Goal: Task Accomplishment & Management: Use online tool/utility

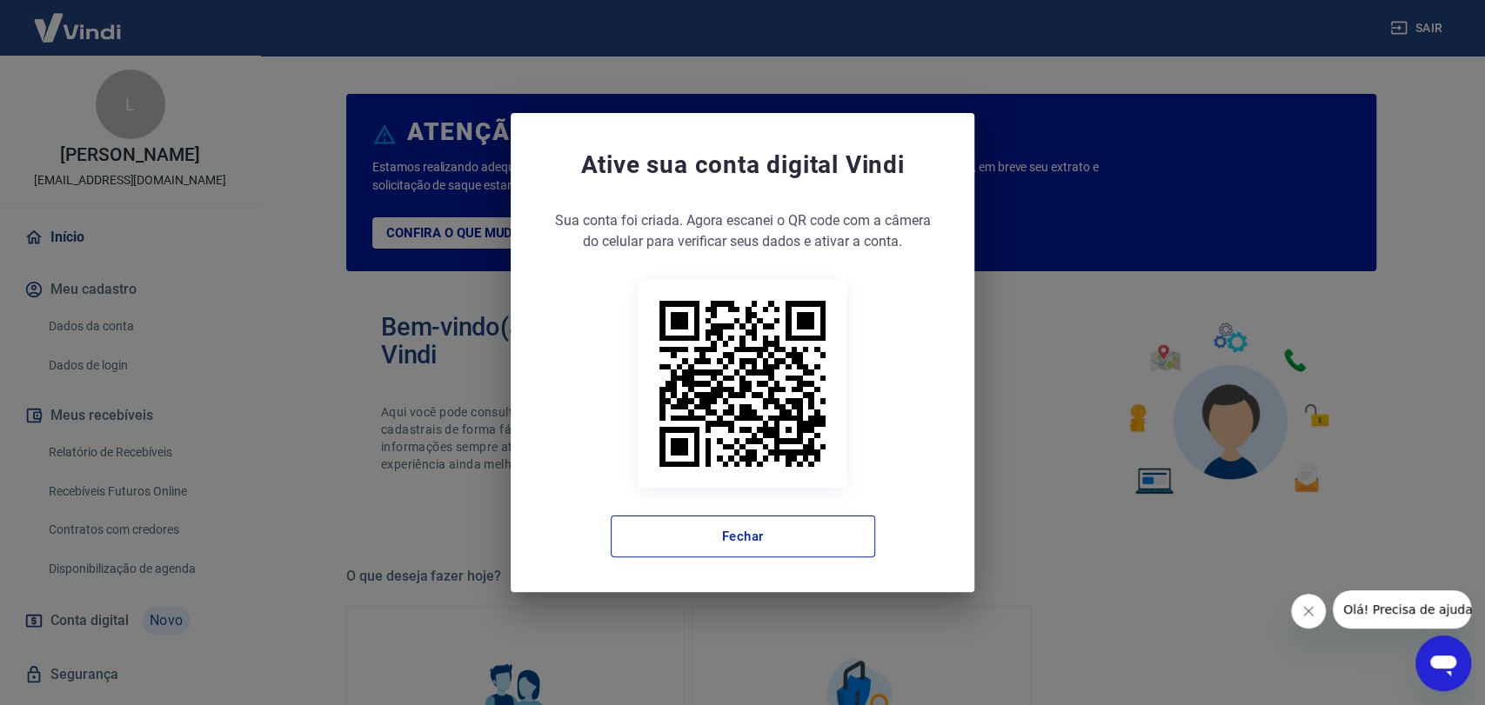
click at [799, 504] on div "Sua conta foi criada. Agora clique no botão abaixo para verificar seus dados e …" at bounding box center [742, 383] width 394 height 347
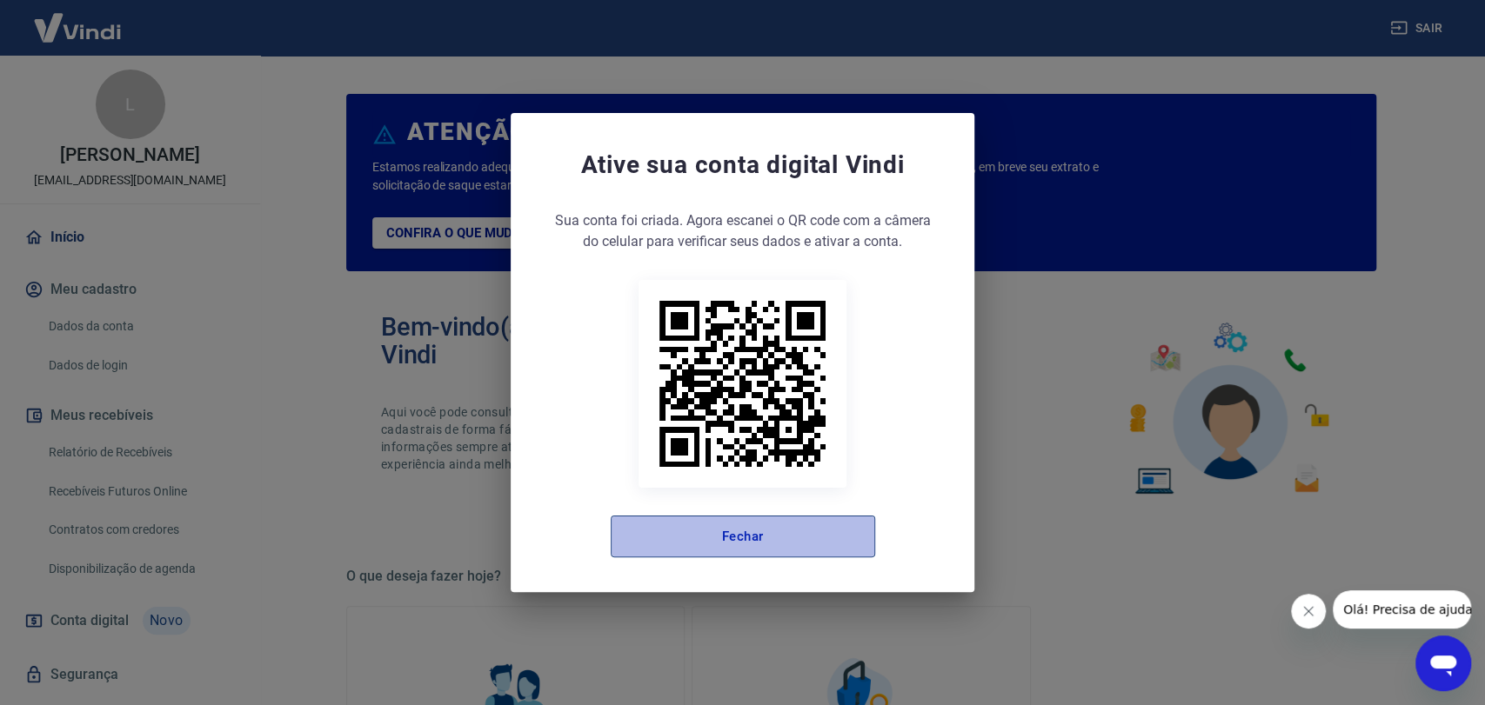
click at [748, 537] on button "Fechar" at bounding box center [743, 537] width 264 height 42
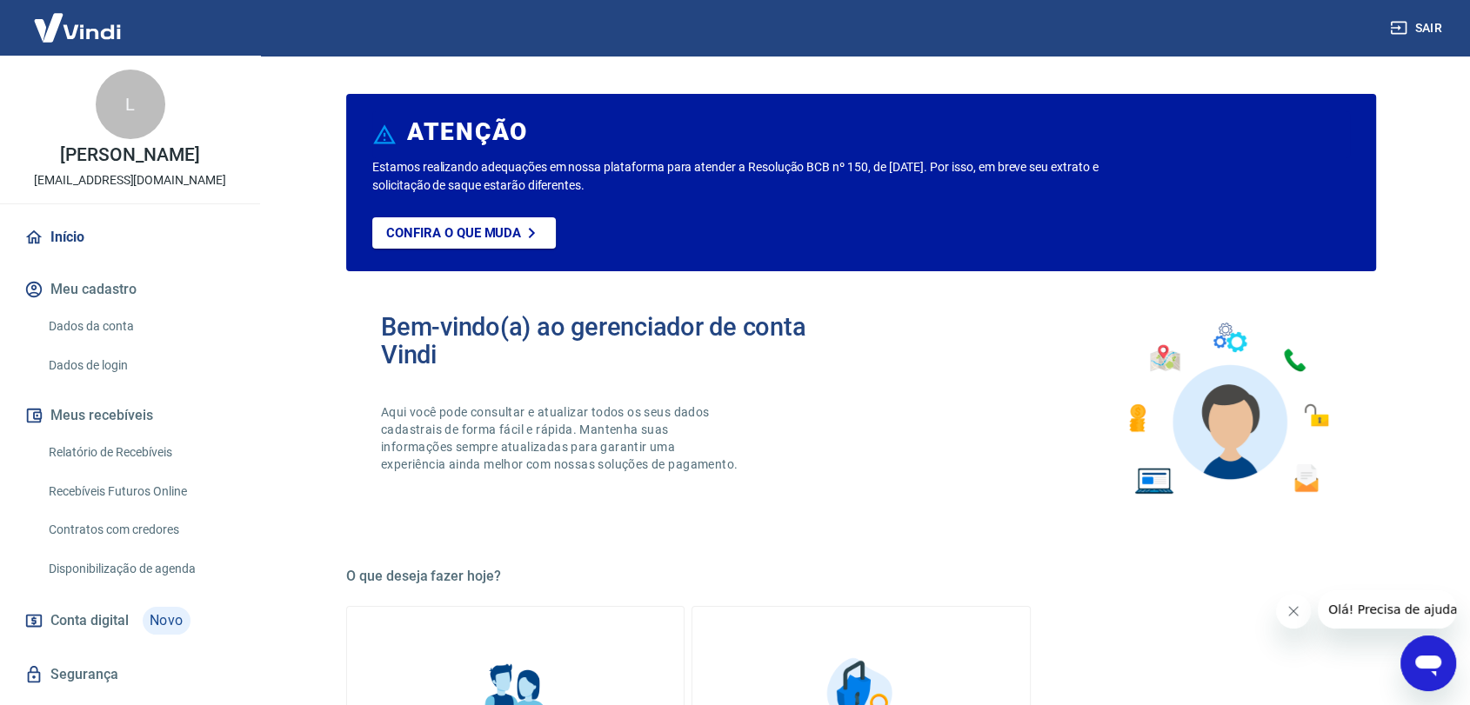
scroll to position [59, 0]
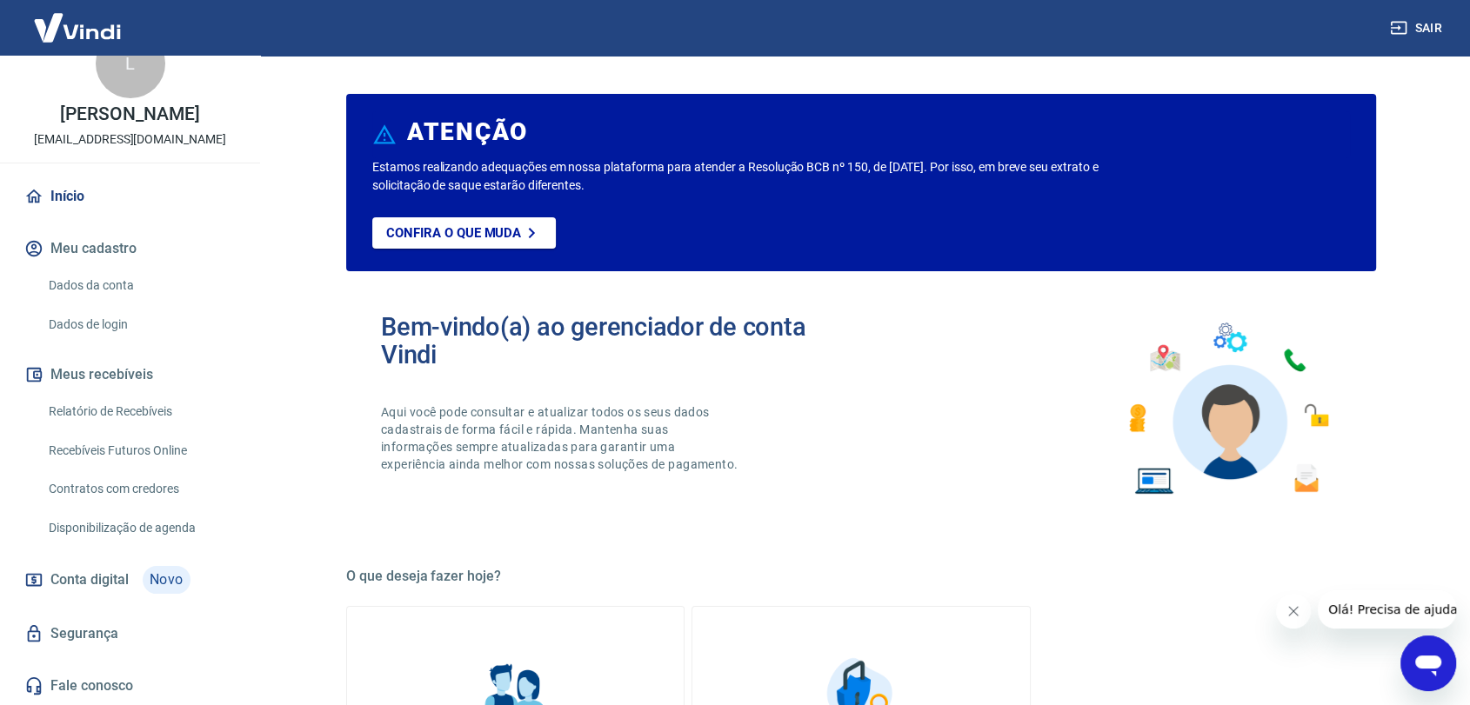
click at [73, 412] on link "Relatório de Recebíveis" at bounding box center [140, 412] width 197 height 36
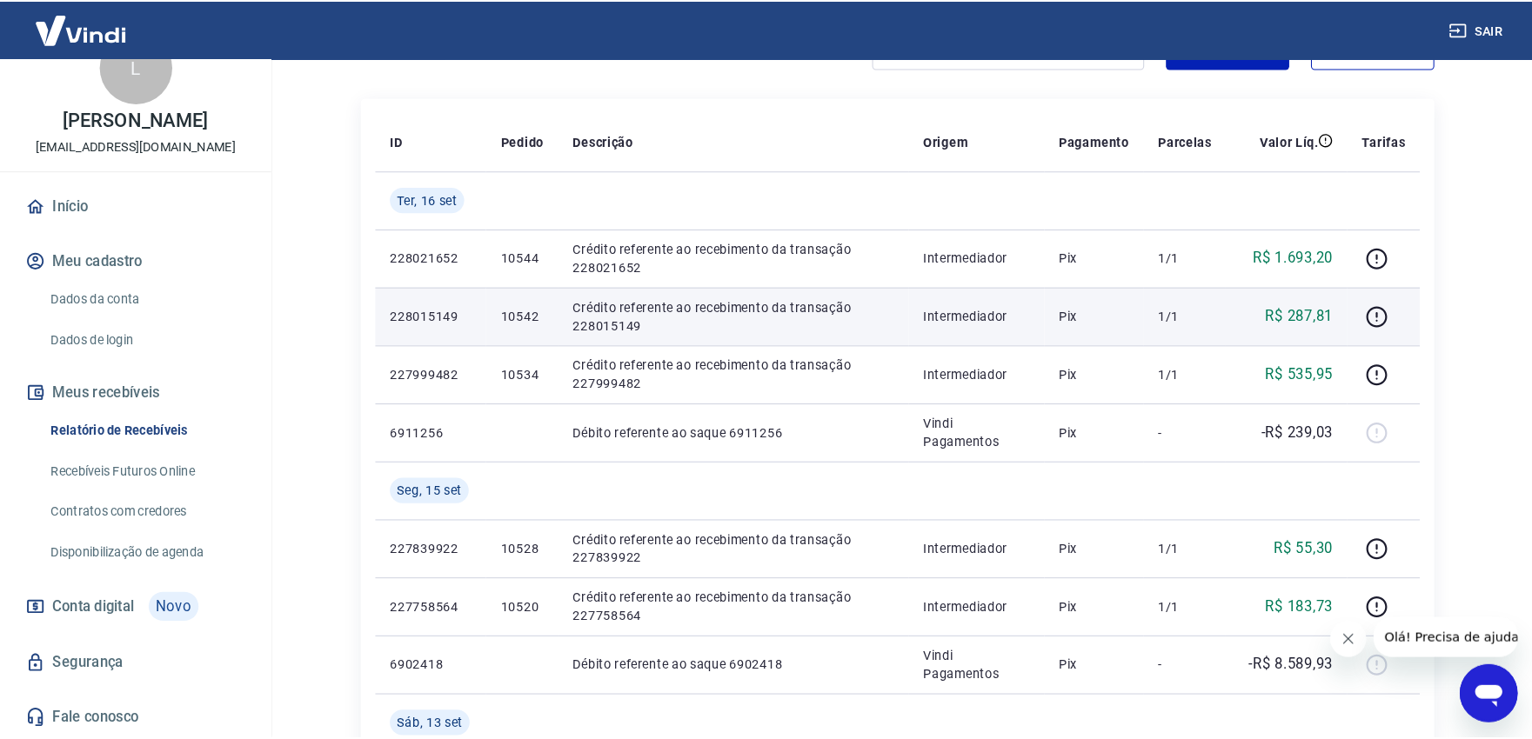
scroll to position [483, 0]
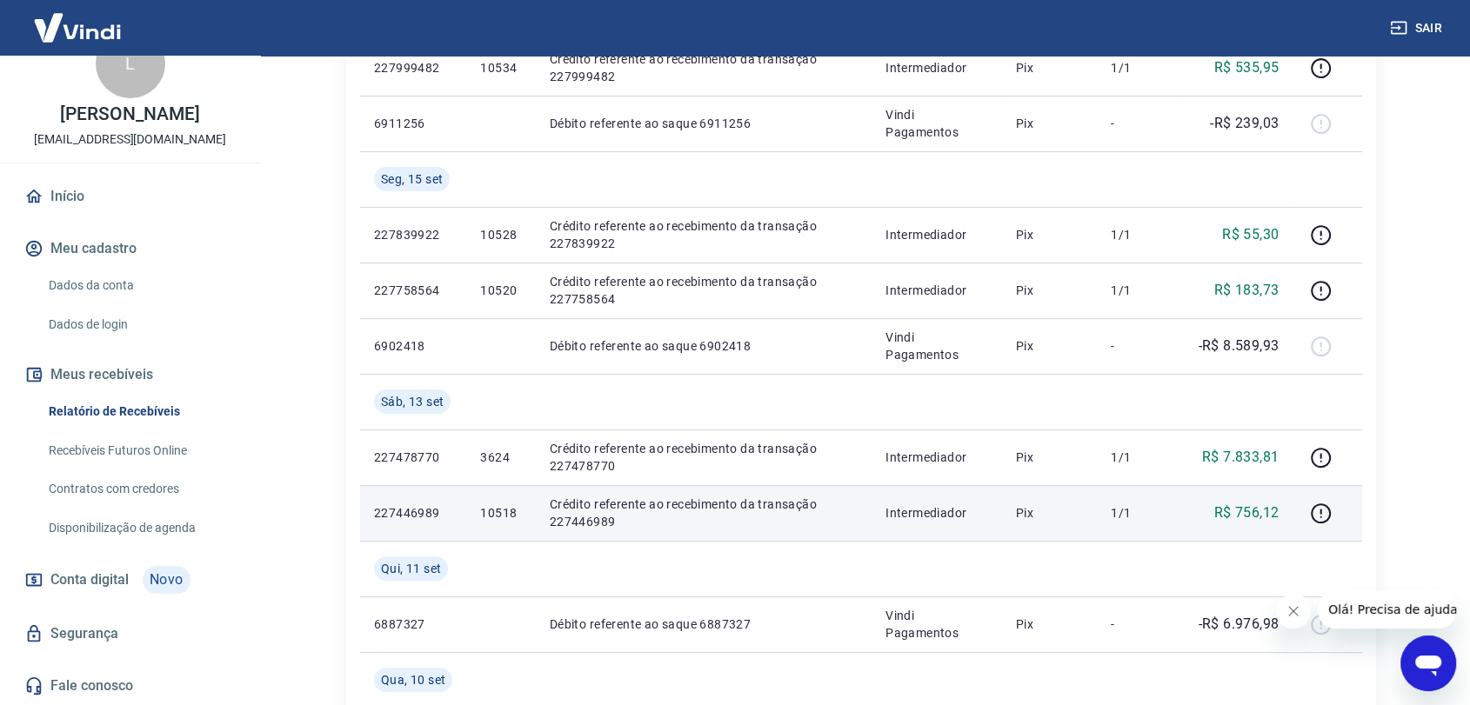
click at [483, 503] on td "10518" at bounding box center [500, 513] width 69 height 56
copy p "10518"
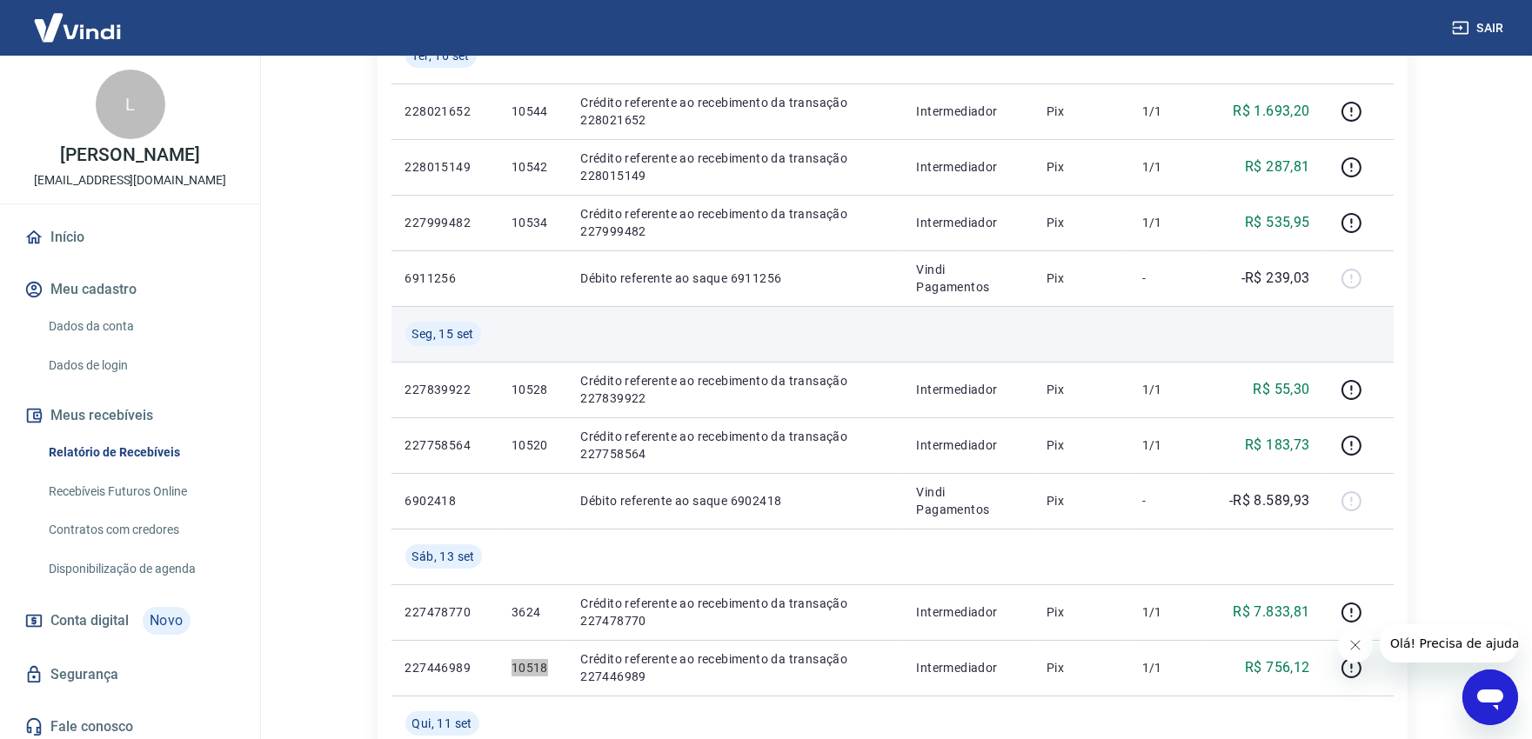
scroll to position [290, 0]
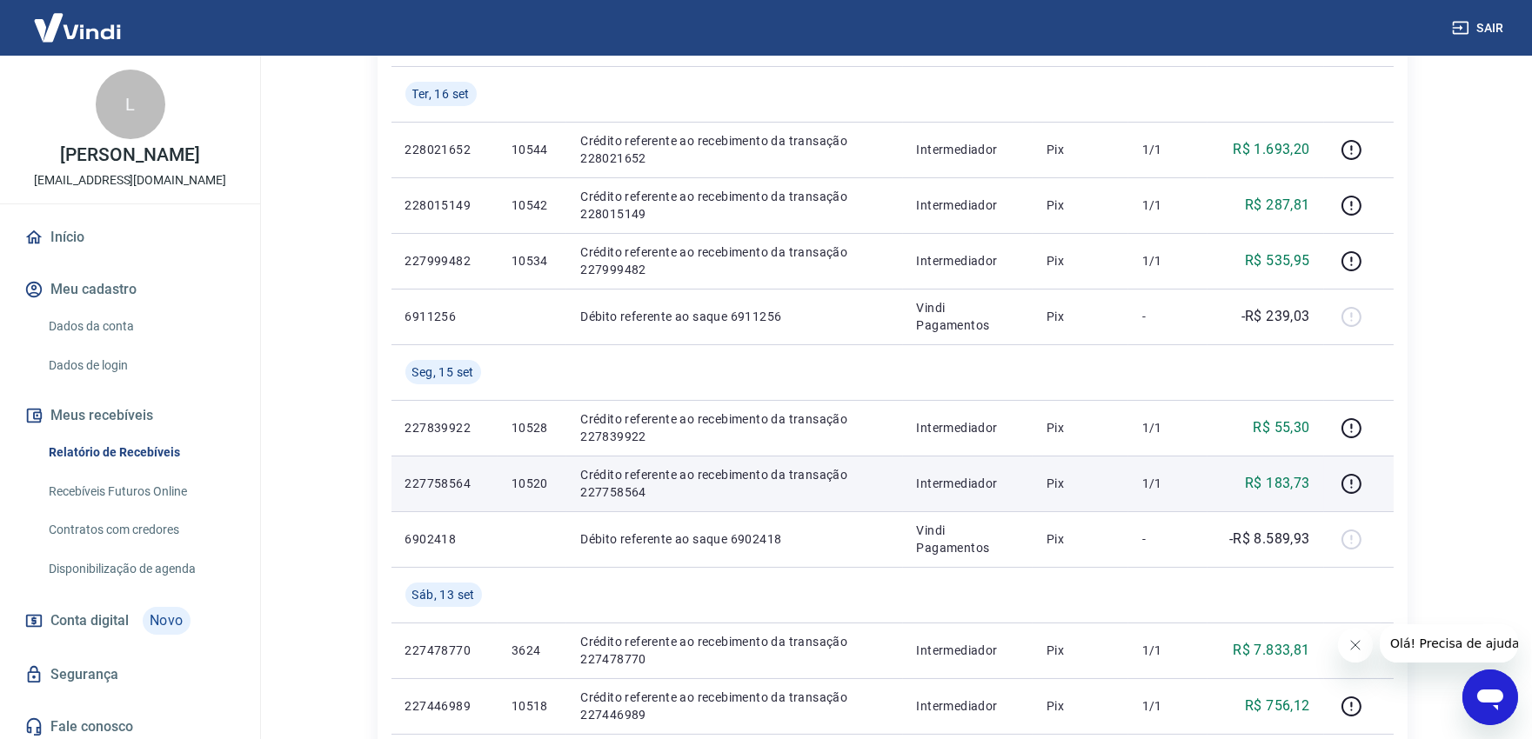
click at [1162, 476] on p "1/1" at bounding box center [1167, 483] width 51 height 17
click at [522, 478] on p "10520" at bounding box center [531, 483] width 41 height 17
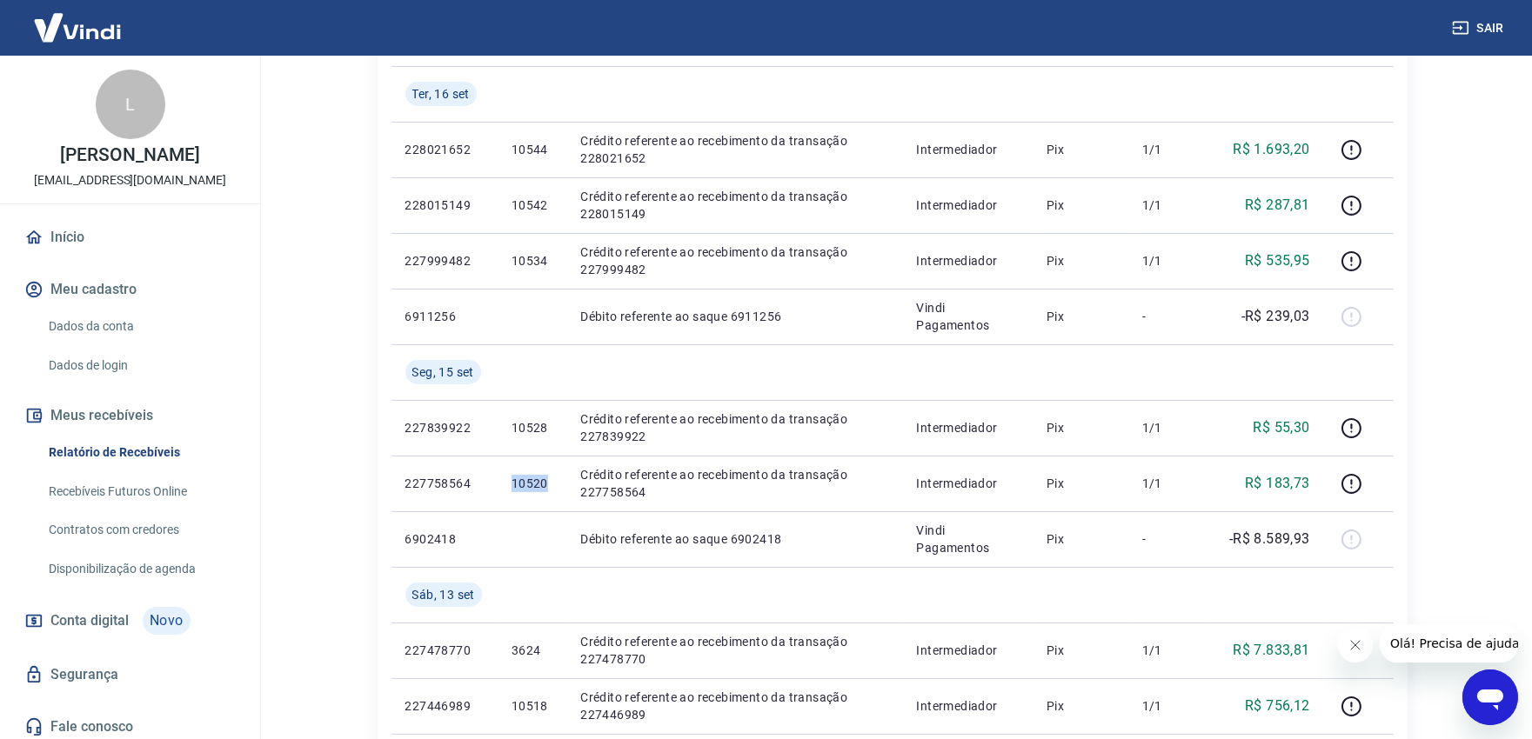
copy p "10520"
